Goal: Task Accomplishment & Management: Use online tool/utility

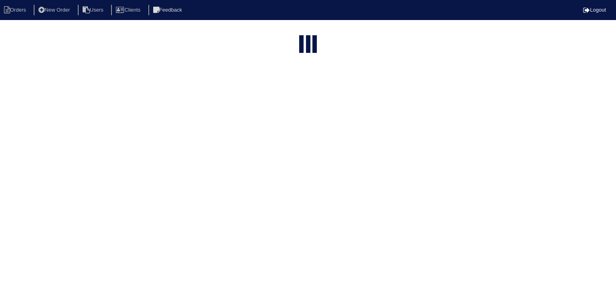
select select "15"
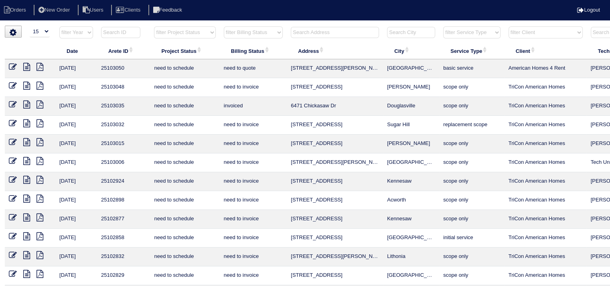
click at [318, 31] on input "text" at bounding box center [335, 32] width 88 height 11
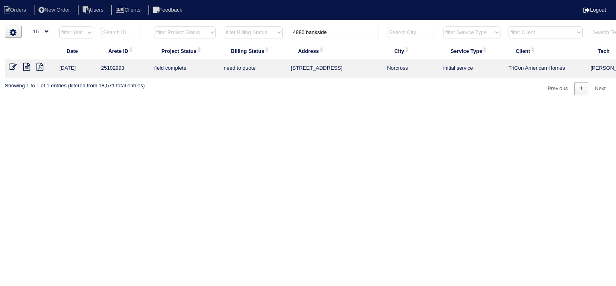
type input "4880 bankside"
click at [27, 68] on icon at bounding box center [26, 67] width 7 height 8
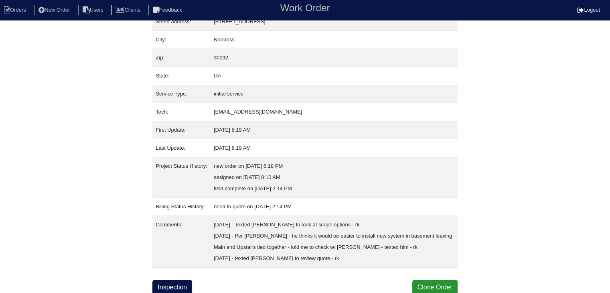
scroll to position [50, 0]
click at [177, 289] on link "Inspection" at bounding box center [172, 286] width 40 height 15
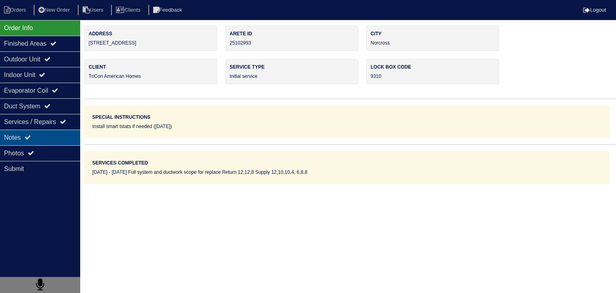
click at [51, 143] on div "Notes" at bounding box center [40, 138] width 80 height 16
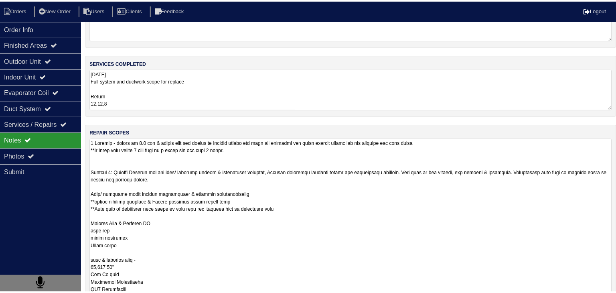
scroll to position [0, 0]
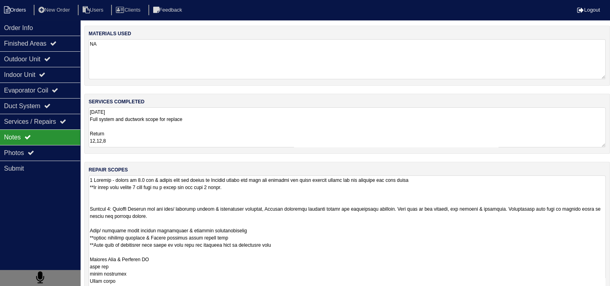
click at [25, 10] on li "Orders" at bounding box center [16, 10] width 32 height 11
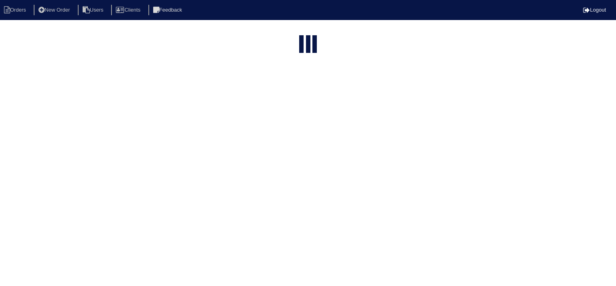
select select "15"
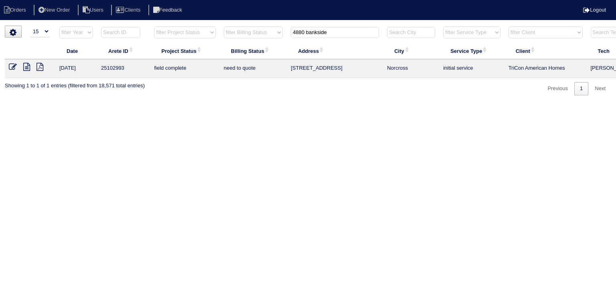
click at [317, 32] on input "4880 bankside" at bounding box center [335, 32] width 88 height 11
type input "4475 N Peac"
click at [27, 65] on icon at bounding box center [26, 67] width 7 height 8
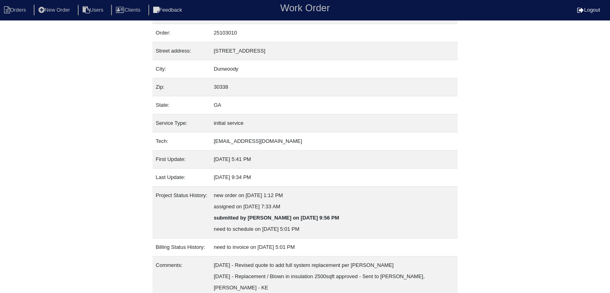
scroll to position [50, 0]
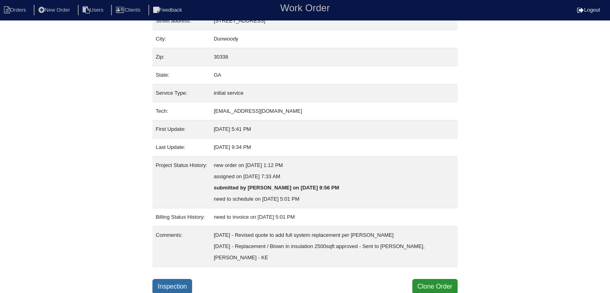
click at [172, 283] on link "Inspection" at bounding box center [172, 286] width 40 height 15
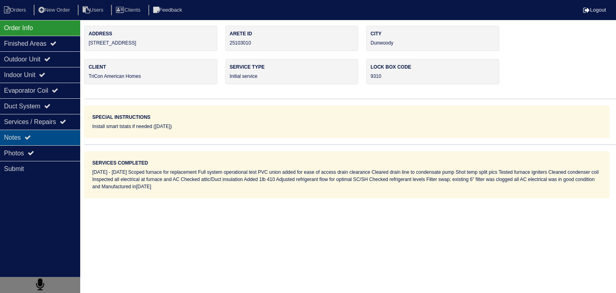
click at [53, 138] on div "Notes" at bounding box center [40, 138] width 80 height 16
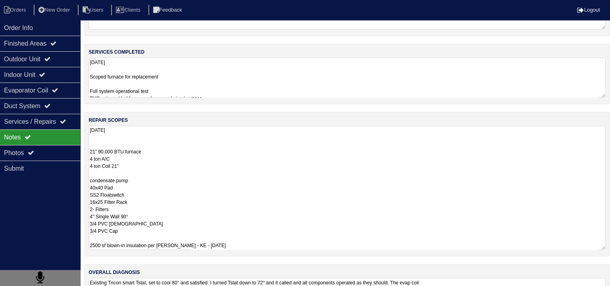
scroll to position [95, 0]
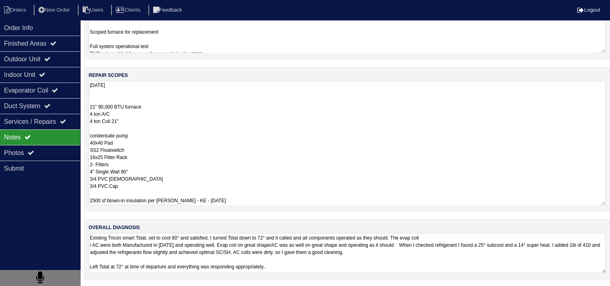
drag, startPoint x: 91, startPoint y: 202, endPoint x: 154, endPoint y: 294, distance: 111.9
click at [154, 288] on html "Orders New Order Users Clients Feedback Logout Orders New Order Users Clients M…" at bounding box center [305, 96] width 610 height 383
click at [198, 154] on textarea "8.18.25 21” 90,000 BTU furnace 4 ton A/C 4 ton Coil 21" condensate pump 40x40 P…" at bounding box center [347, 143] width 517 height 124
drag, startPoint x: 89, startPoint y: 105, endPoint x: 132, endPoint y: 191, distance: 96.3
click at [132, 191] on textarea "8.18.25 21” 90,000 BTU furnace 4 ton A/C 4 ton Coil 21" condensate pump 40x40 P…" at bounding box center [347, 143] width 517 height 124
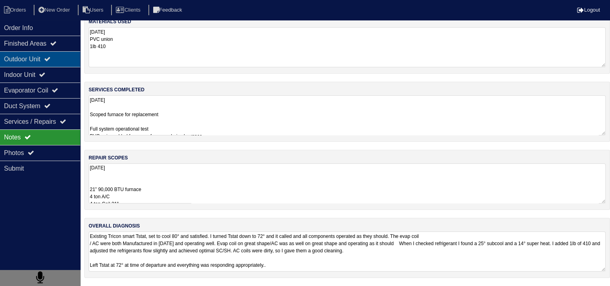
click at [16, 58] on div "Outdoor Unit" at bounding box center [40, 59] width 80 height 16
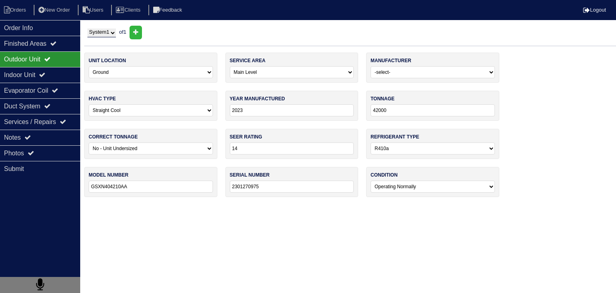
click at [116, 32] on select "System 1" at bounding box center [101, 32] width 28 height 9
click at [429, 18] on nav "Orders New Order Users Clients Feedback Logout" at bounding box center [308, 10] width 616 height 20
click at [54, 139] on div "Notes" at bounding box center [40, 138] width 80 height 16
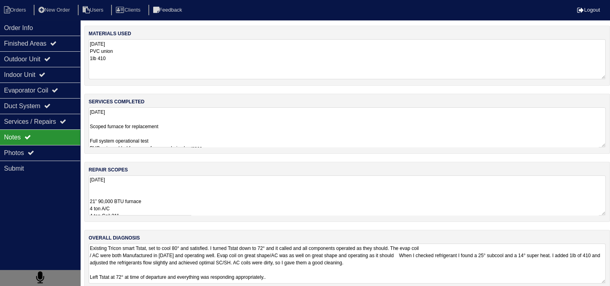
click at [148, 194] on textarea "8.18.25 21” 90,000 BTU furnace 4 ton A/C 4 ton Coil 21" condensate pump 40x40 P…" at bounding box center [347, 196] width 517 height 40
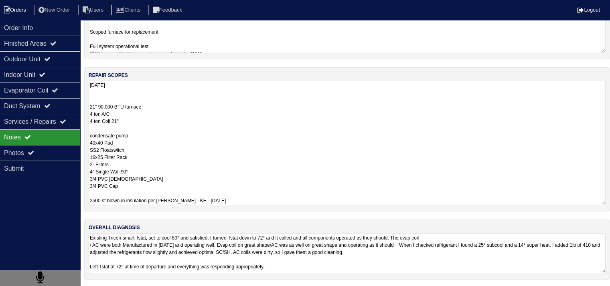
scroll to position [10, 0]
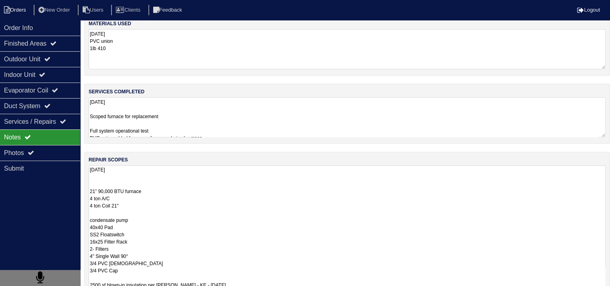
click at [23, 12] on li "Orders" at bounding box center [16, 10] width 32 height 11
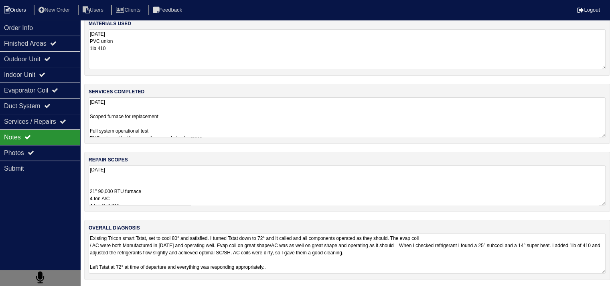
select select "15"
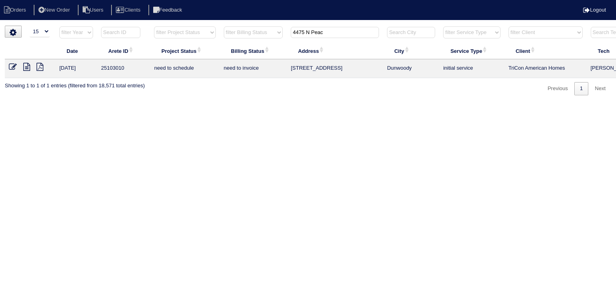
drag, startPoint x: 336, startPoint y: 32, endPoint x: 254, endPoint y: 31, distance: 81.8
click at [254, 31] on tr "filter Year -- Any Year -- 2025 2024 2023 2022 2021 2020 2019 filter Project St…" at bounding box center [352, 34] width 695 height 16
type input "9400 N"
click at [27, 69] on icon at bounding box center [26, 67] width 7 height 8
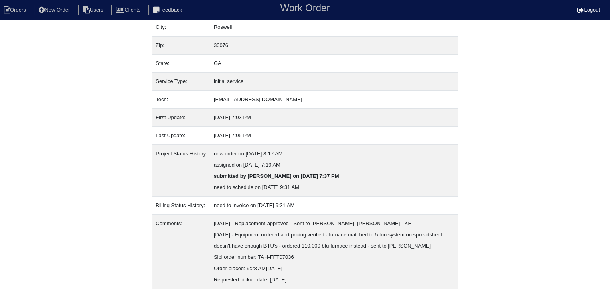
scroll to position [95, 0]
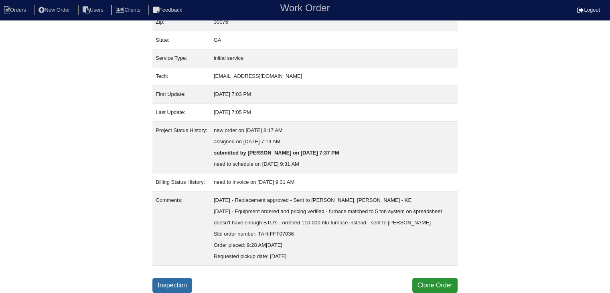
click at [183, 285] on link "Inspection" at bounding box center [172, 284] width 40 height 15
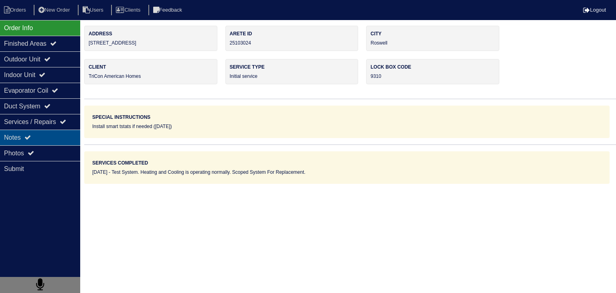
click at [40, 138] on div "Notes" at bounding box center [40, 138] width 80 height 16
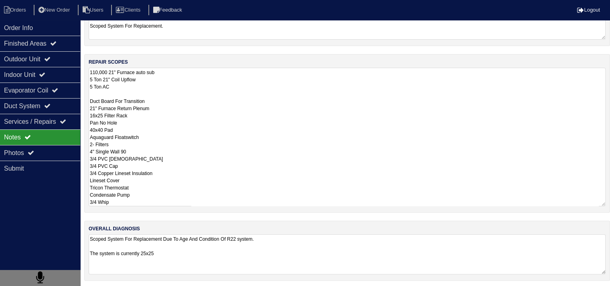
scroll to position [0, 0]
drag, startPoint x: 90, startPoint y: 180, endPoint x: 183, endPoint y: 222, distance: 101.9
click at [183, 222] on div "materials used NA services completed Test System. Heating and Cooling is operat…" at bounding box center [347, 102] width 526 height 371
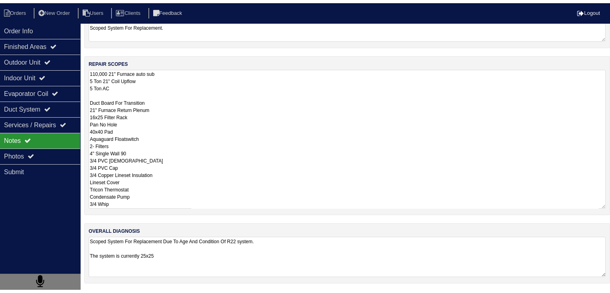
scroll to position [10, 0]
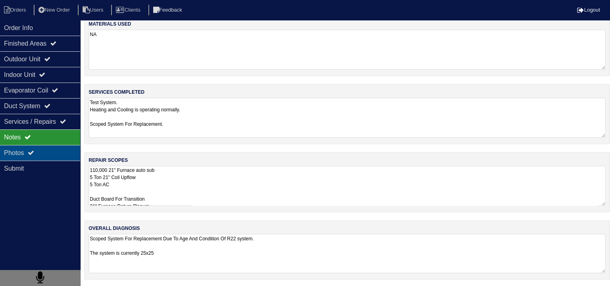
click at [37, 154] on div "Photos" at bounding box center [40, 153] width 80 height 16
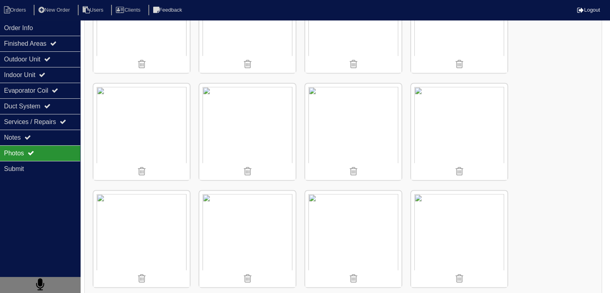
scroll to position [1235, 0]
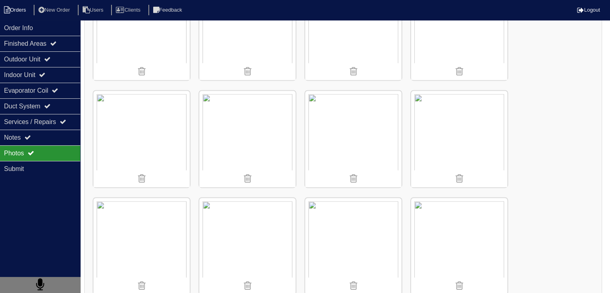
click at [10, 15] on li "Orders" at bounding box center [16, 10] width 32 height 11
select select "15"
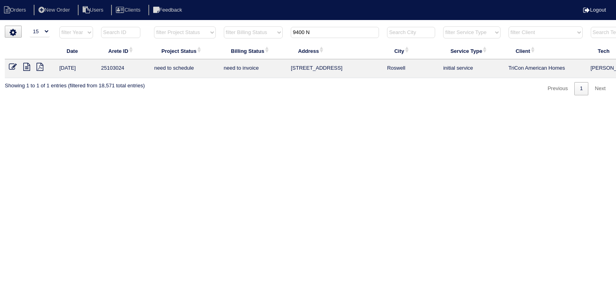
drag, startPoint x: 320, startPoint y: 34, endPoint x: 253, endPoint y: 34, distance: 67.0
click at [253, 34] on tr "filter Year -- Any Year -- 2025 2024 2023 2022 2021 2020 2019 filter Project St…" at bounding box center [352, 34] width 695 height 16
type input "1040 ki"
click at [22, 67] on link at bounding box center [16, 68] width 14 height 6
click at [26, 67] on icon at bounding box center [26, 67] width 7 height 8
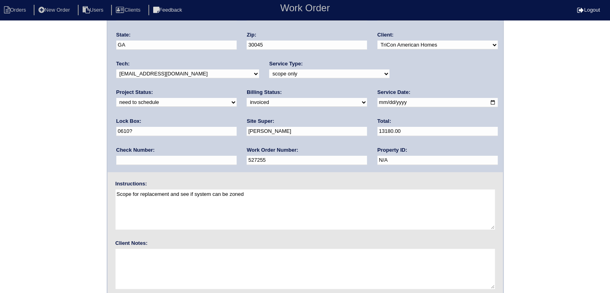
scroll to position [56, 0]
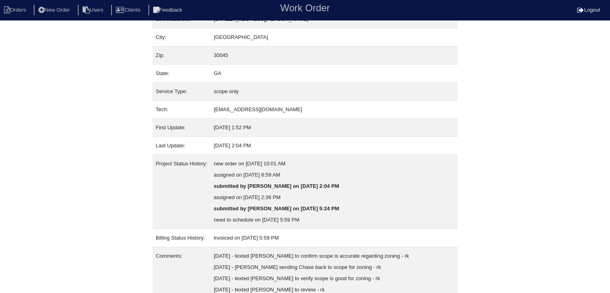
scroll to position [151, 0]
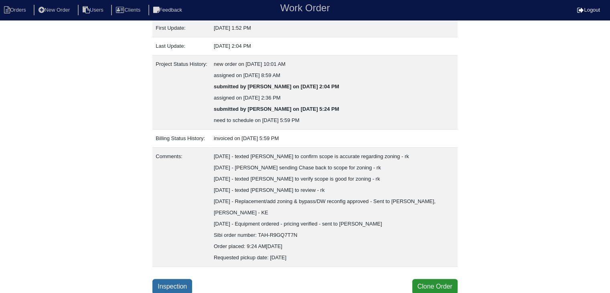
click at [178, 283] on link "Inspection" at bounding box center [172, 286] width 40 height 15
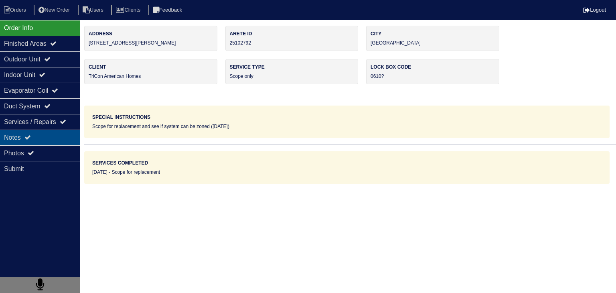
click at [47, 142] on div "Notes" at bounding box center [40, 138] width 80 height 16
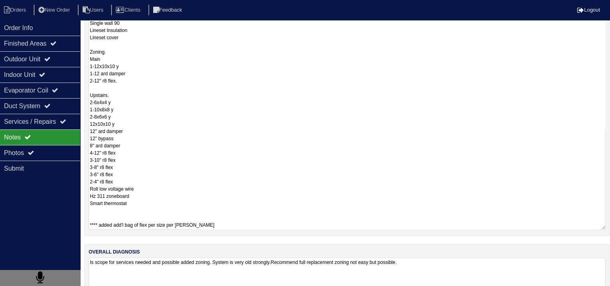
scroll to position [275, 0]
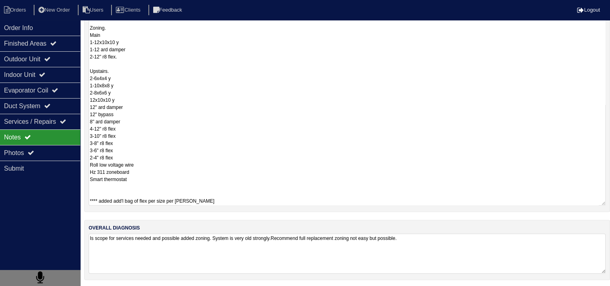
drag, startPoint x: 90, startPoint y: 180, endPoint x: 263, endPoint y: 203, distance: 175.1
click at [263, 203] on textarea "3 ton condenser 17"70k btu furnace 17" 3ton upflow coil 36x36 pad Pan no hole 1…" at bounding box center [347, 53] width 517 height 305
click at [259, 125] on textarea "3 ton condenser 17"70k btu furnace 17" 3ton upflow coil 36x36 pad Pan no hole 1…" at bounding box center [347, 53] width 517 height 305
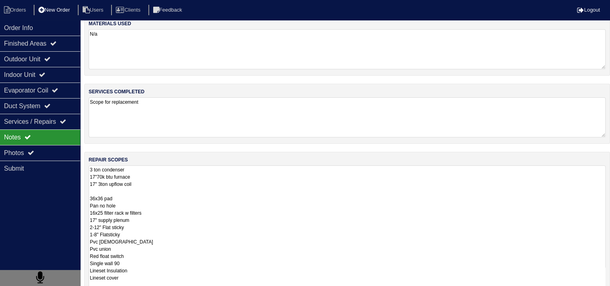
scroll to position [74, 0]
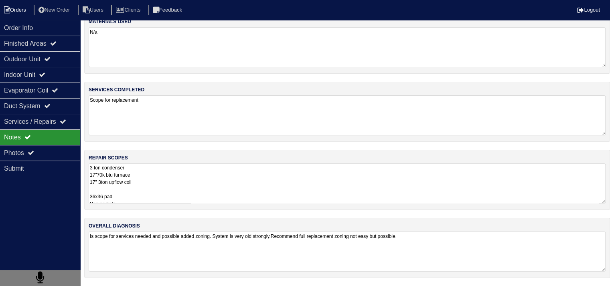
click at [17, 11] on li "Orders" at bounding box center [16, 10] width 32 height 11
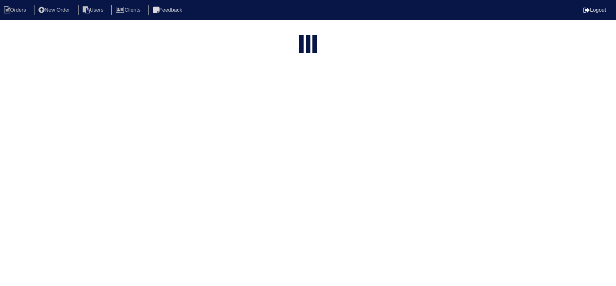
select select "15"
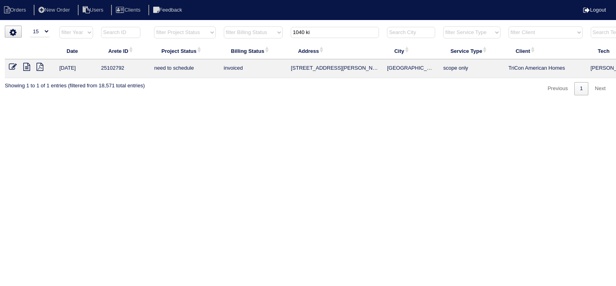
drag, startPoint x: 322, startPoint y: 34, endPoint x: 210, endPoint y: 32, distance: 112.3
click at [210, 33] on tr "filter Year -- Any Year -- 2025 2024 2023 2022 2021 2020 2019 filter Project St…" at bounding box center [352, 34] width 695 height 16
type input "165 [PERSON_NAME]"
click at [28, 68] on icon at bounding box center [26, 67] width 7 height 8
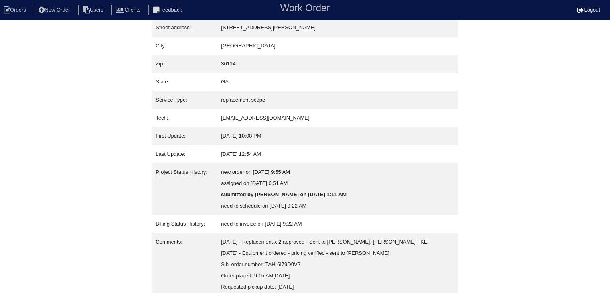
scroll to position [72, 0]
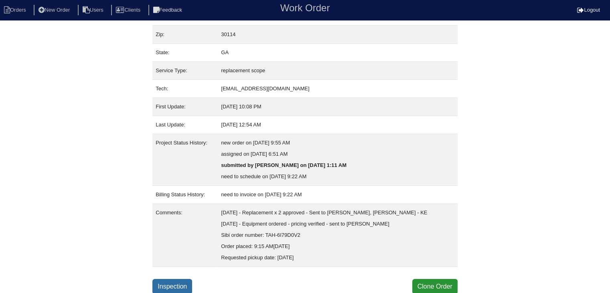
click at [189, 285] on link "Inspection" at bounding box center [172, 286] width 40 height 15
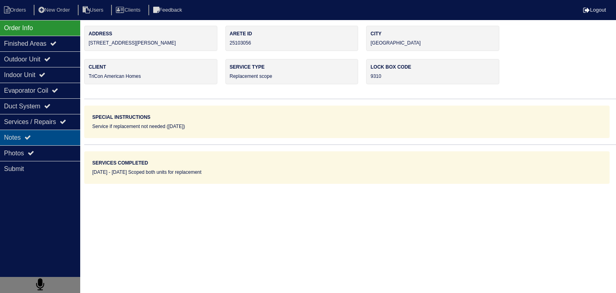
click at [38, 140] on div "Notes" at bounding box center [40, 138] width 80 height 16
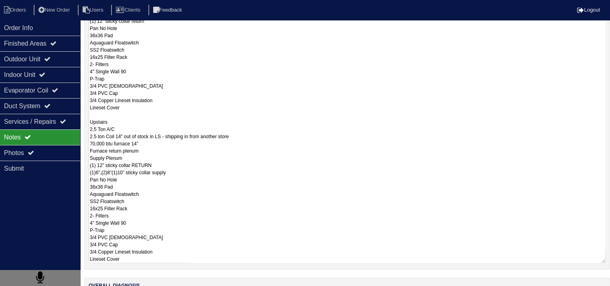
scroll to position [289, 0]
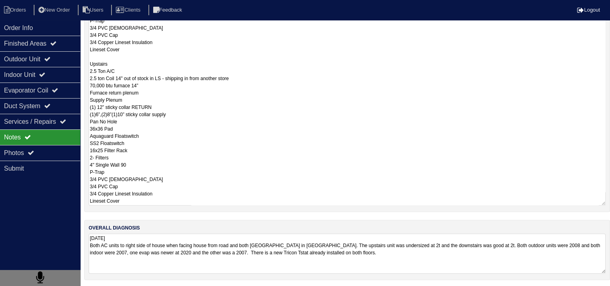
drag, startPoint x: 91, startPoint y: 194, endPoint x: 154, endPoint y: 311, distance: 133.5
click at [154, 288] on html "Orders New Order Users Clients Feedback Logout Orders New Order Users Clients M…" at bounding box center [305, -1] width 610 height 577
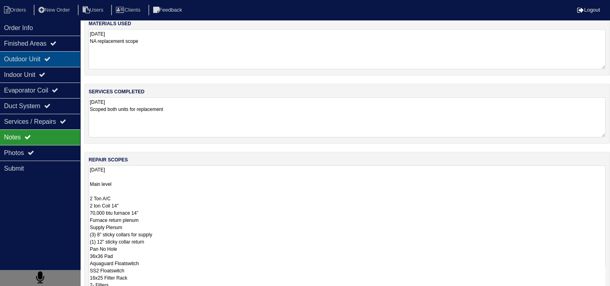
click at [37, 58] on div "Outdoor Unit" at bounding box center [40, 59] width 80 height 16
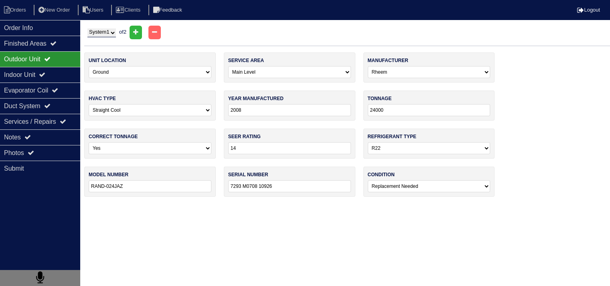
scroll to position [0, 0]
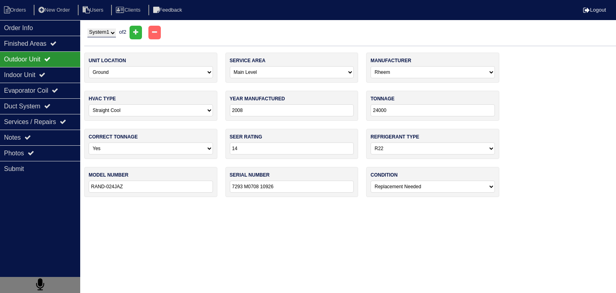
click at [116, 30] on select "System 1 System 2" at bounding box center [101, 32] width 28 height 9
select select "2"
click at [87, 28] on select "System 1 System 2" at bounding box center [101, 32] width 28 height 9
select select "1"
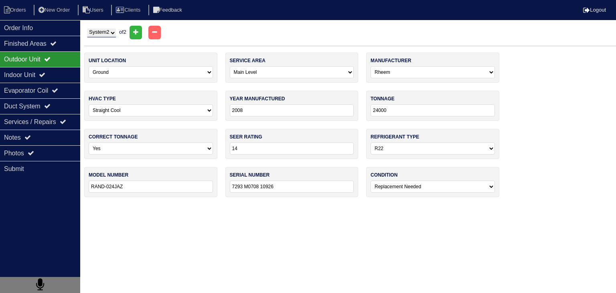
type input "RAND-024 JAZ"
type input "7293 M0708 10970"
click at [30, 30] on div "Order Info" at bounding box center [40, 28] width 80 height 16
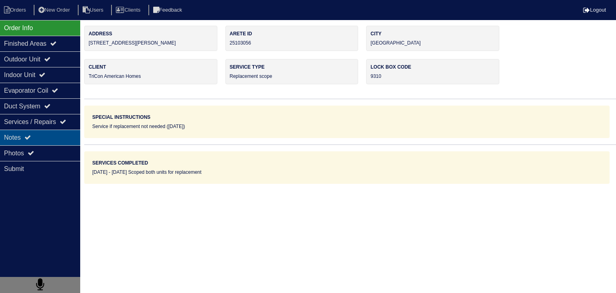
click at [29, 140] on div "Notes" at bounding box center [40, 138] width 80 height 16
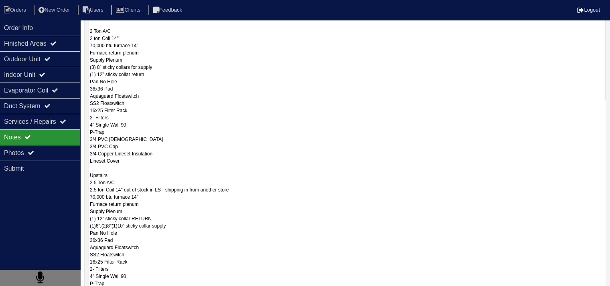
scroll to position [289, 0]
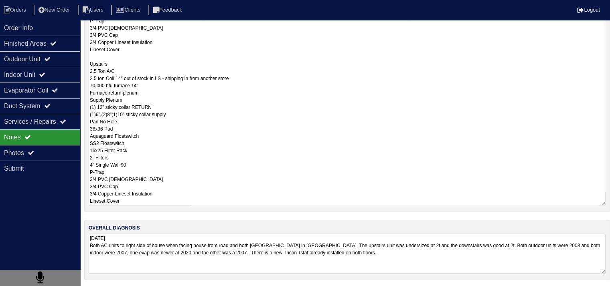
drag, startPoint x: 90, startPoint y: 194, endPoint x: 169, endPoint y: 309, distance: 139.9
click at [169, 288] on html "Orders New Order Users Clients Feedback Logout Orders New Order Users Clients M…" at bounding box center [305, -1] width 610 height 577
